Goal: Information Seeking & Learning: Learn about a topic

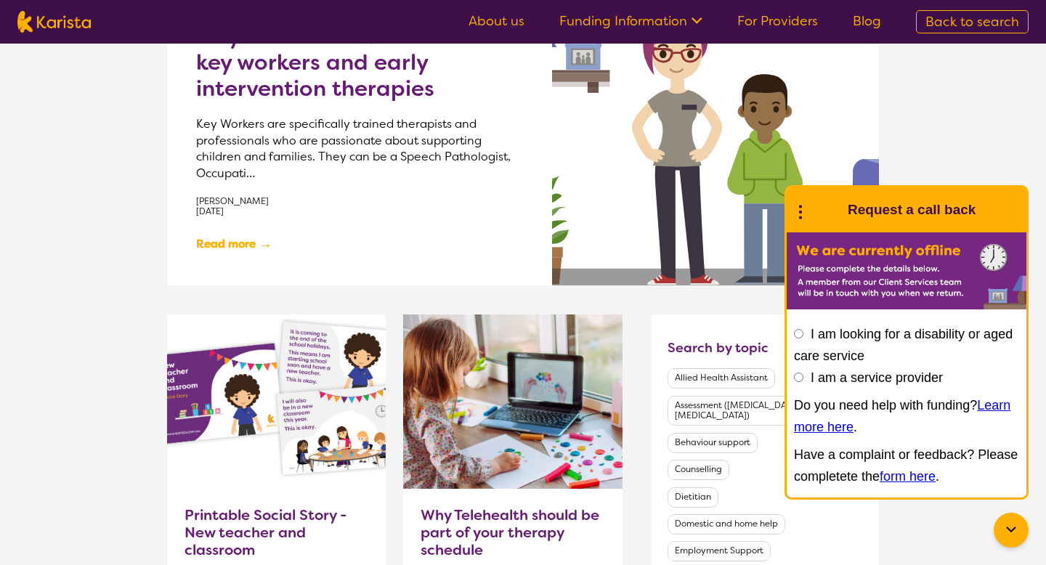
scroll to position [169, 0]
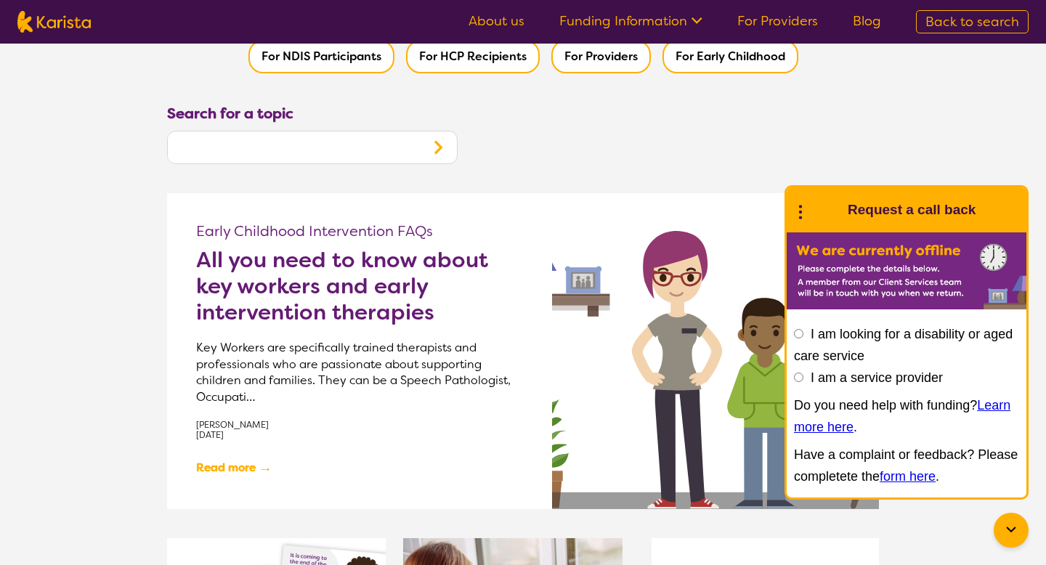
click at [1016, 533] on icon at bounding box center [1011, 530] width 17 height 17
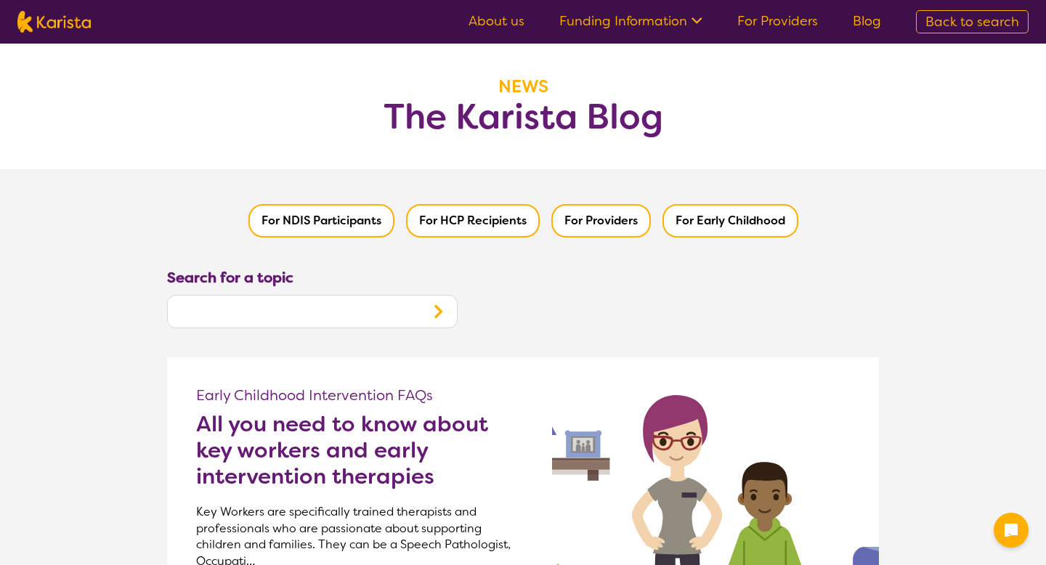
scroll to position [0, 0]
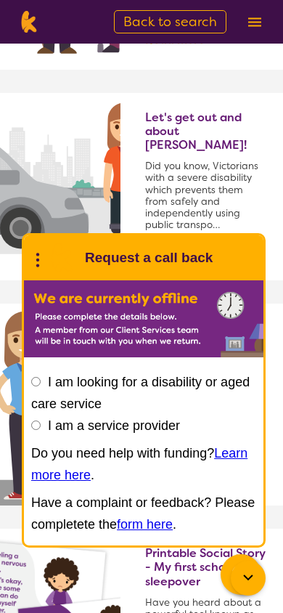
scroll to position [1442, 0]
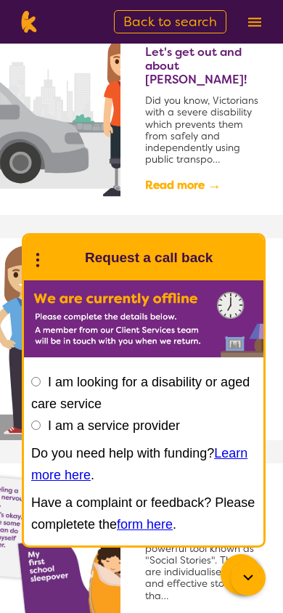
click at [246, 565] on icon at bounding box center [247, 578] width 9 height 6
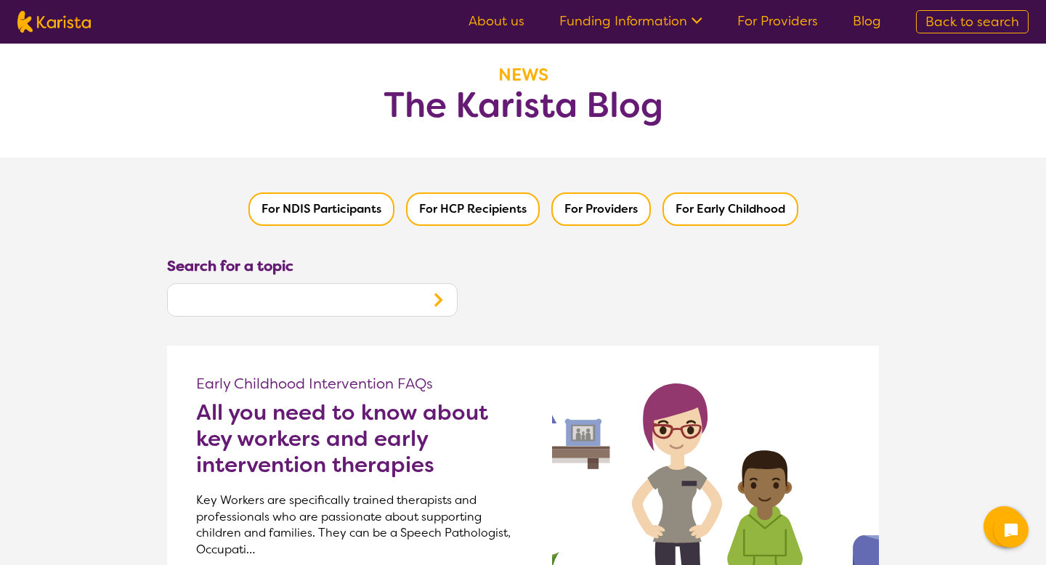
scroll to position [58, 0]
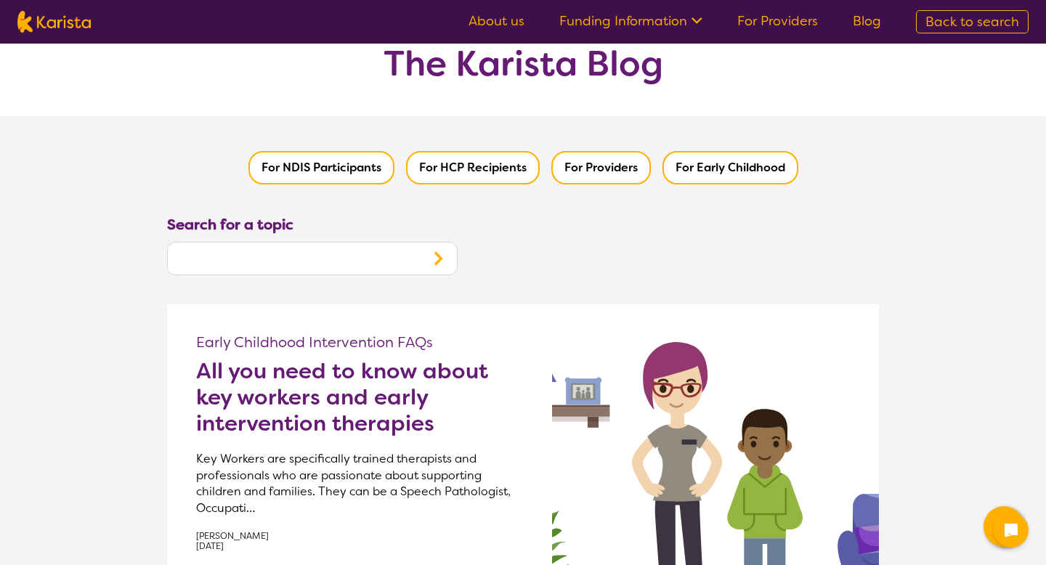
click at [373, 379] on h2 "All you need to know about key workers and early intervention therapies" at bounding box center [359, 397] width 327 height 78
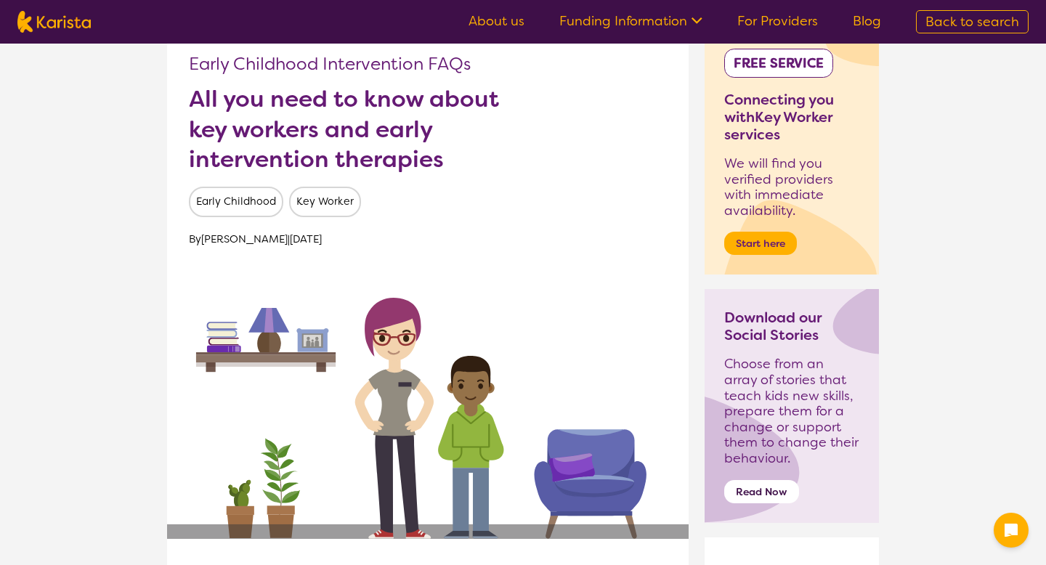
scroll to position [158, 0]
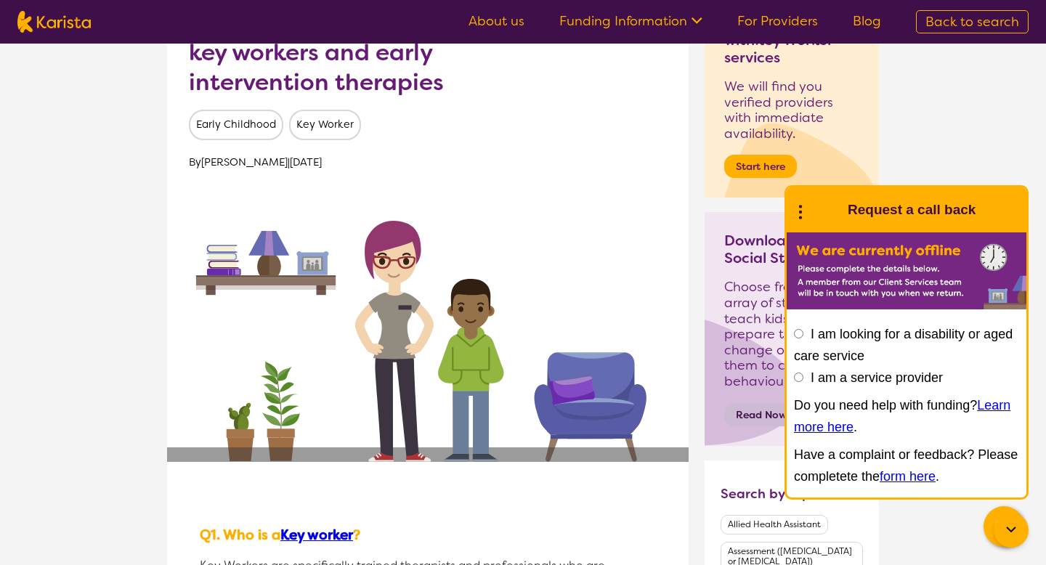
click at [755, 408] on button "Read Now" at bounding box center [761, 414] width 75 height 23
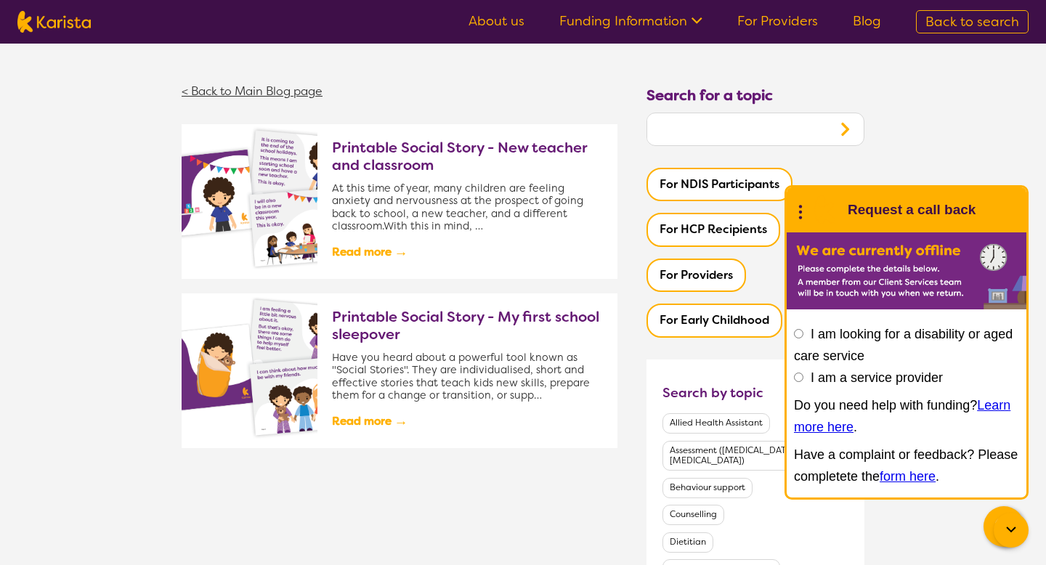
click at [312, 85] on link "< Back to Main Blog page" at bounding box center [252, 91] width 141 height 15
